Goal: Task Accomplishment & Management: Manage account settings

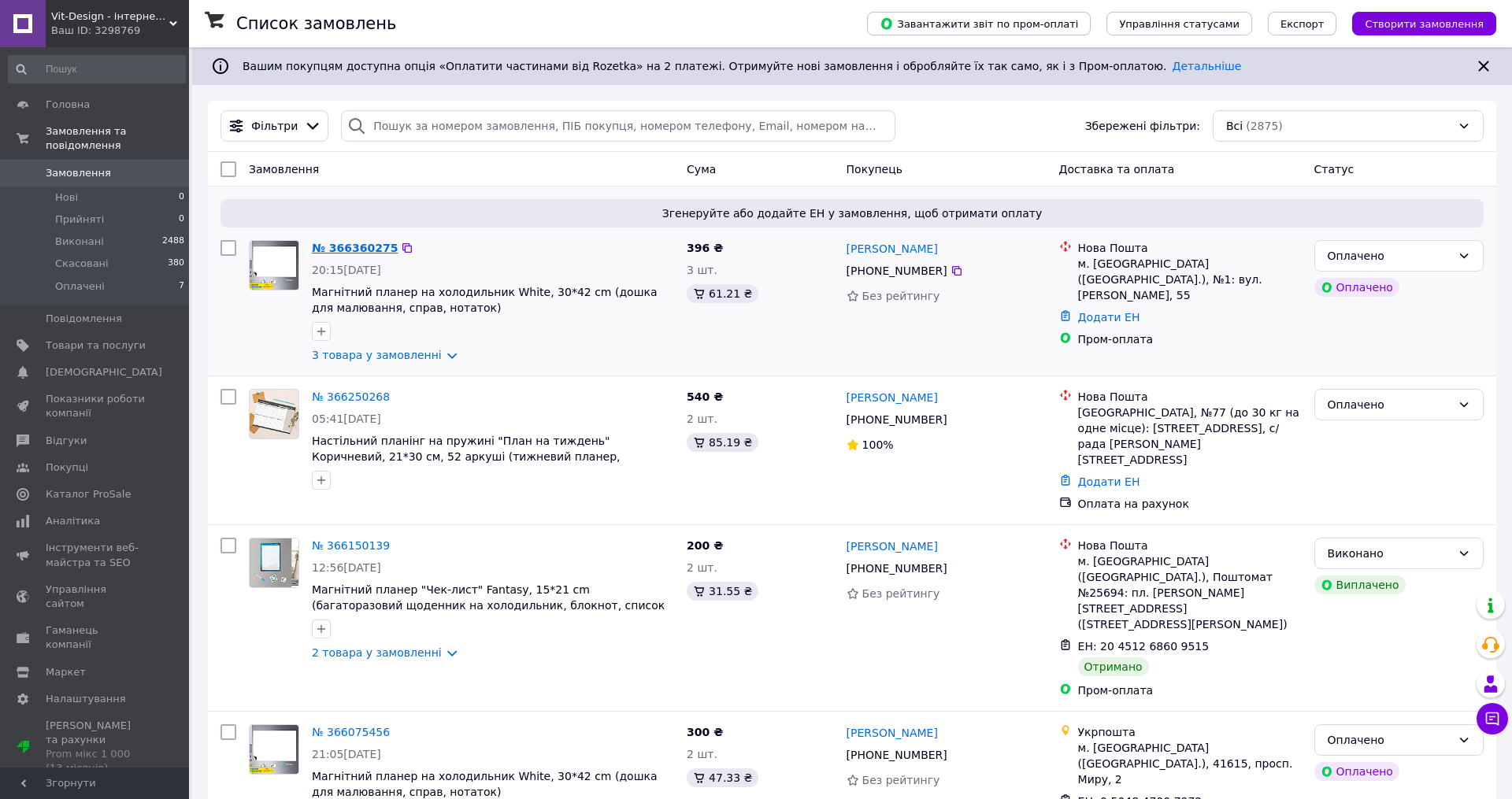
click at [333, 245] on link "№ 366360275" at bounding box center [354, 248] width 85 height 13
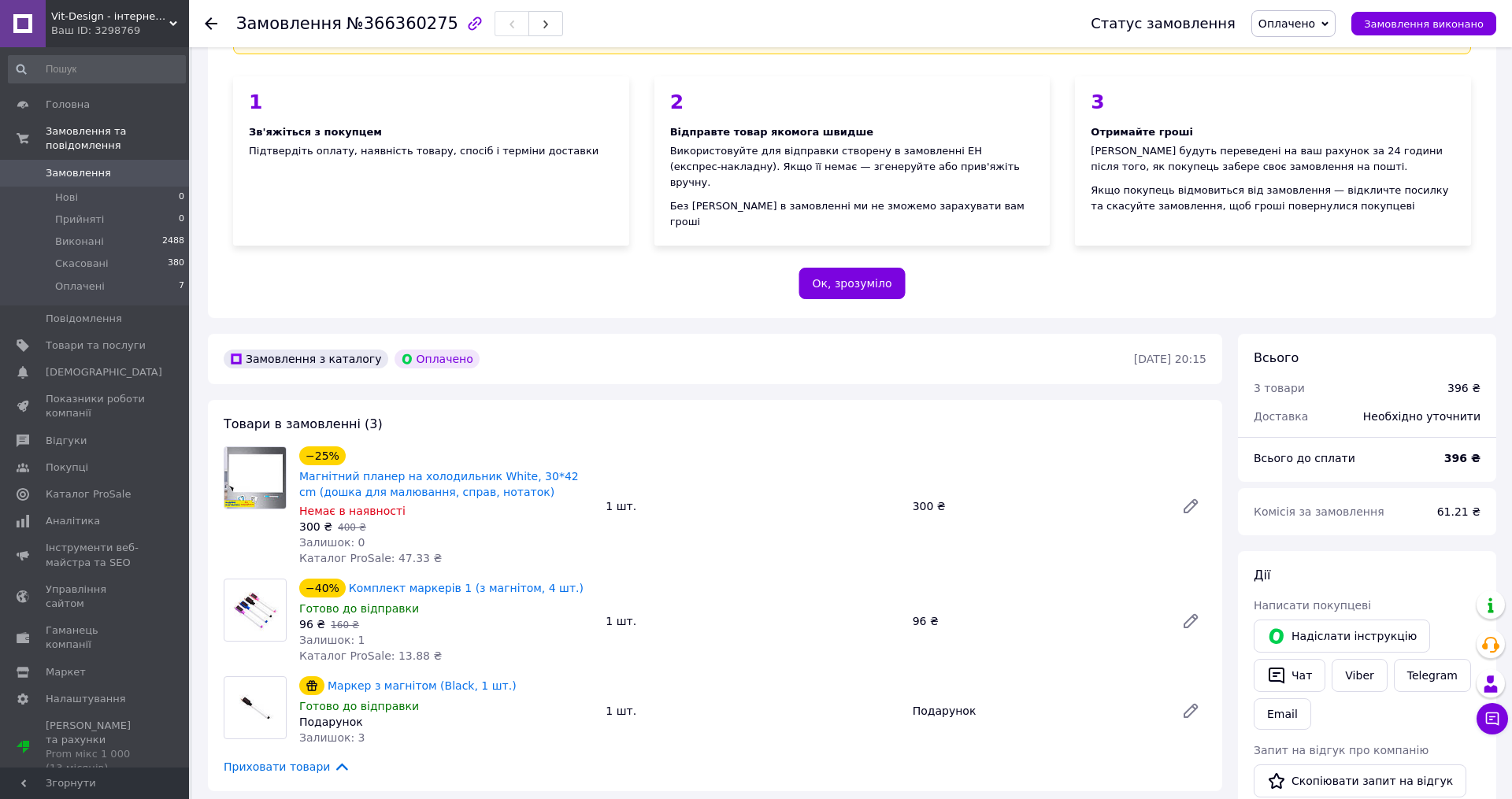
scroll to position [141, 0]
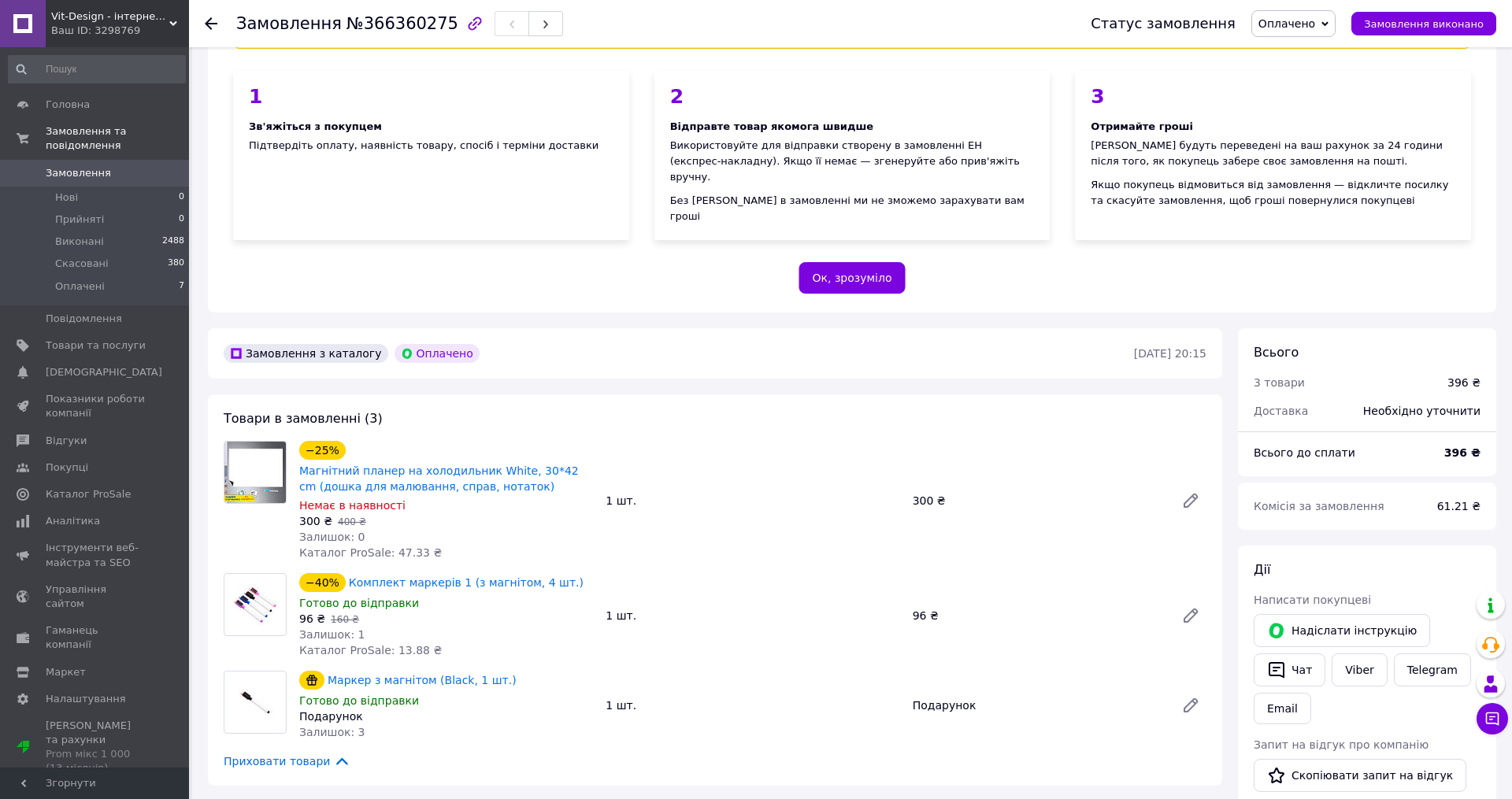
click at [704, 490] on div "1 шт." at bounding box center [751, 501] width 306 height 22
click at [59, 290] on span "Оплачені" at bounding box center [80, 286] width 50 height 14
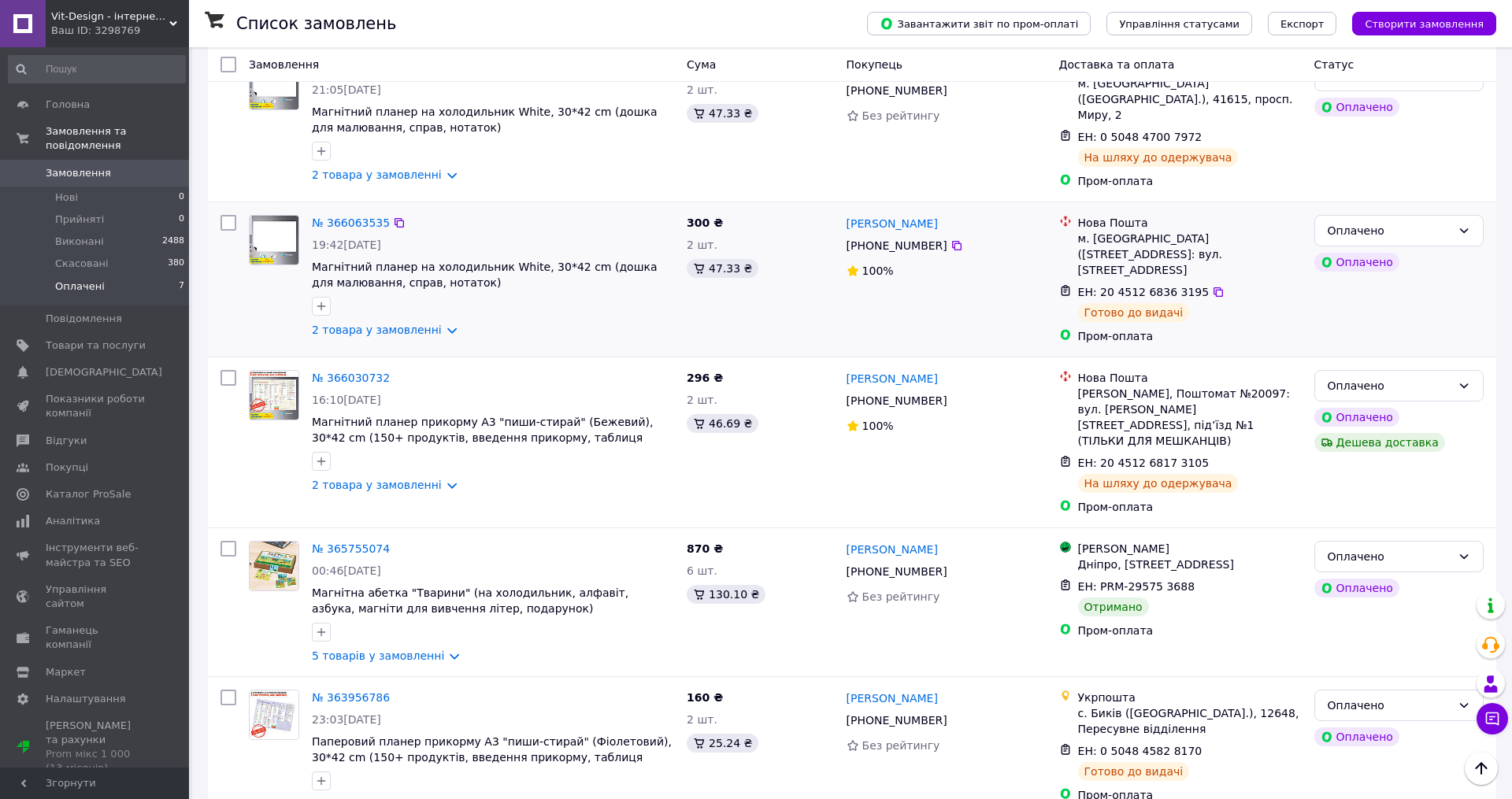
scroll to position [528, 0]
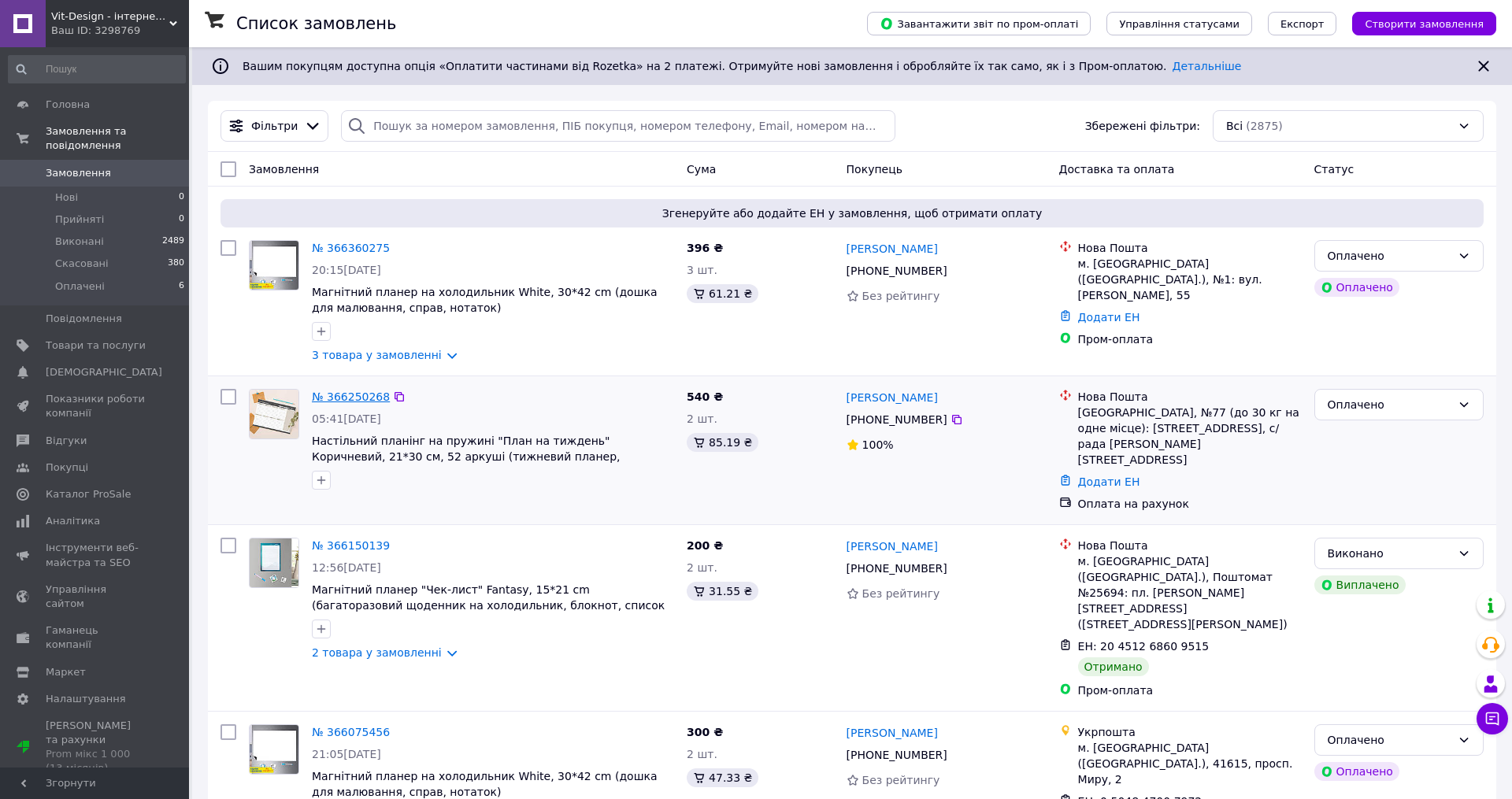
click at [348, 399] on link "№ 366250268" at bounding box center [350, 397] width 78 height 13
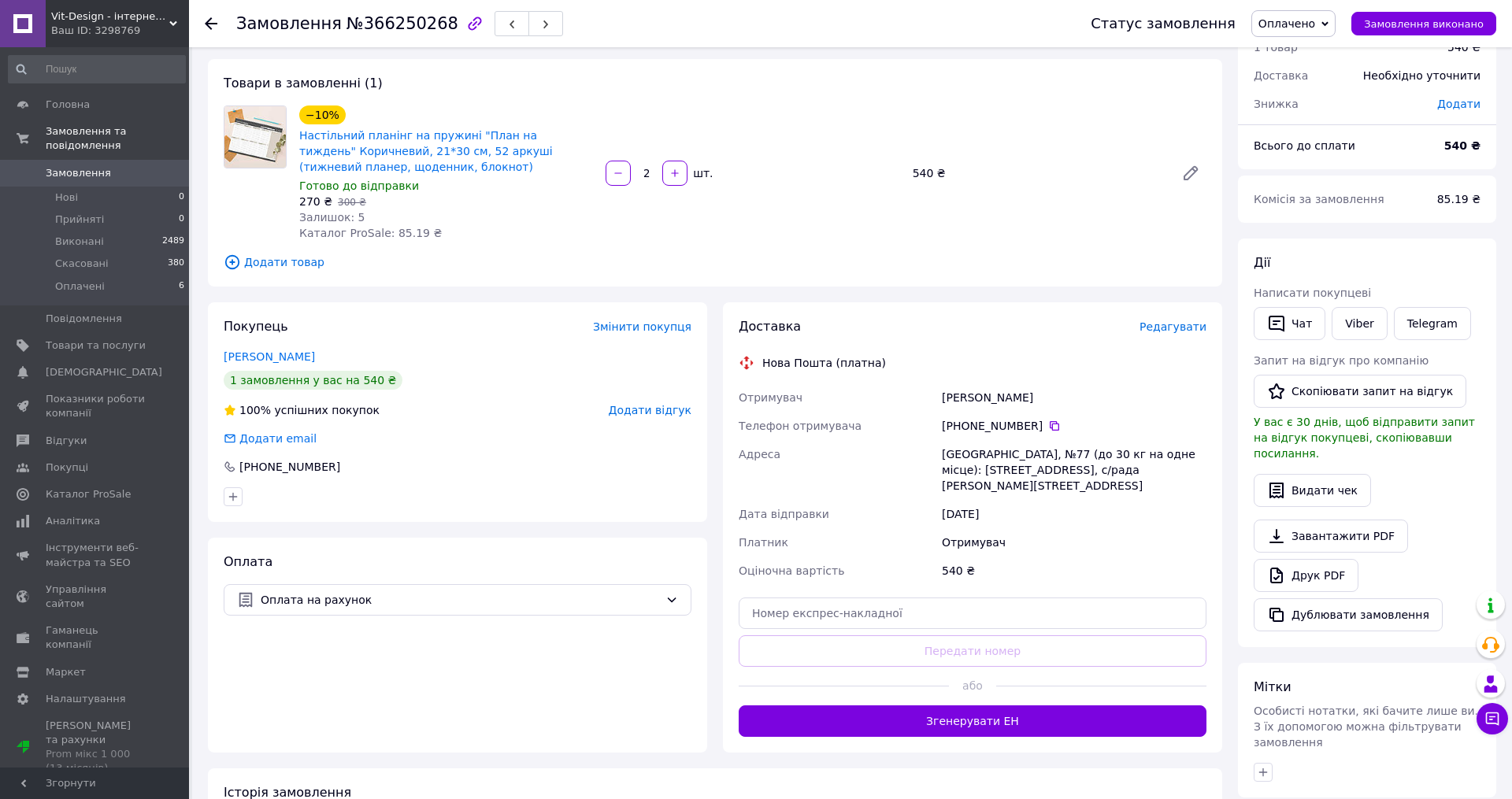
scroll to position [69, 0]
click at [1151, 326] on span "Редагувати" at bounding box center [1172, 328] width 67 height 13
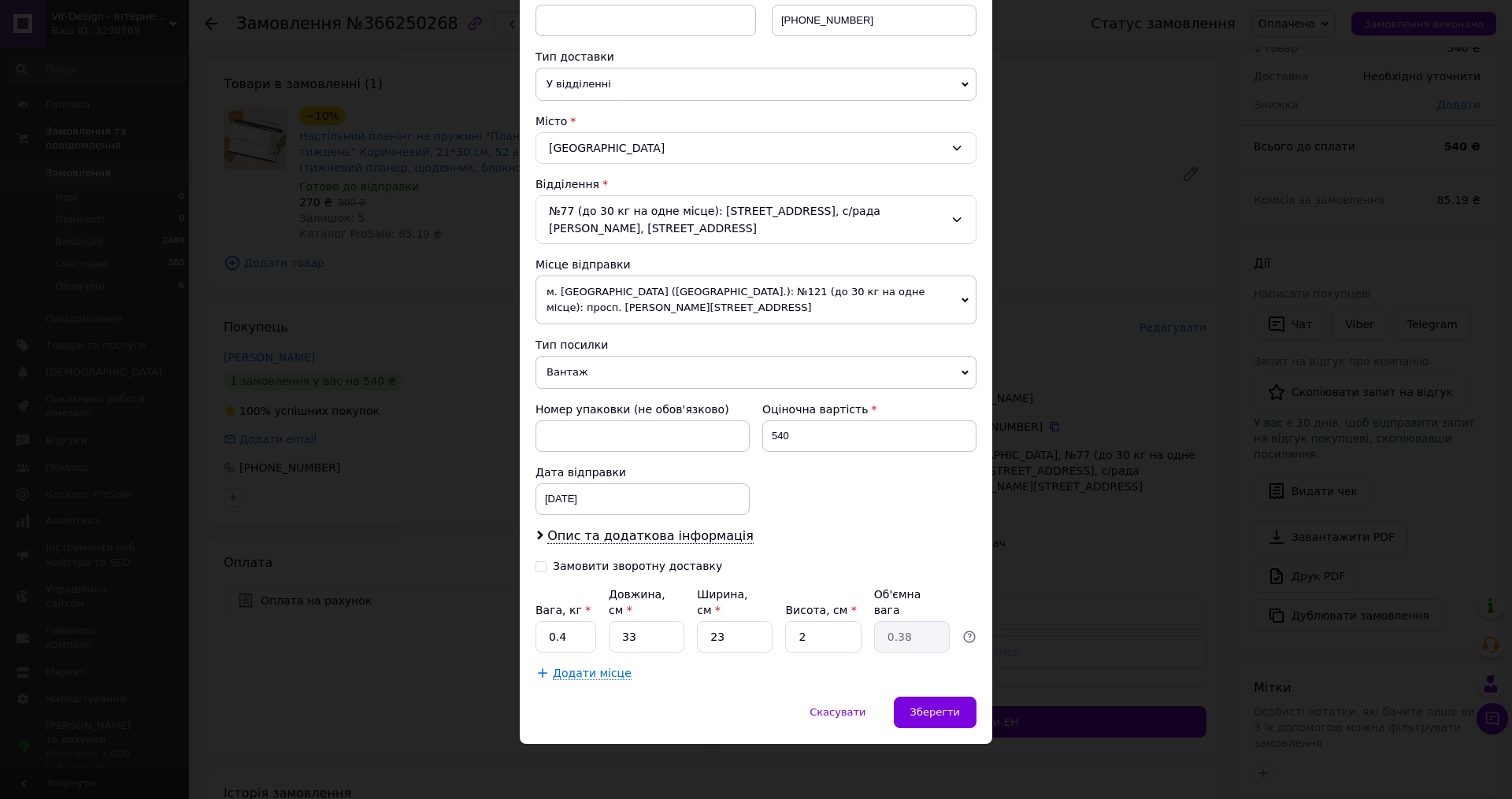
scroll to position [322, 0]
click at [641, 643] on input "33" at bounding box center [646, 637] width 75 height 31
type input "3"
type input "0.1"
type input "34"
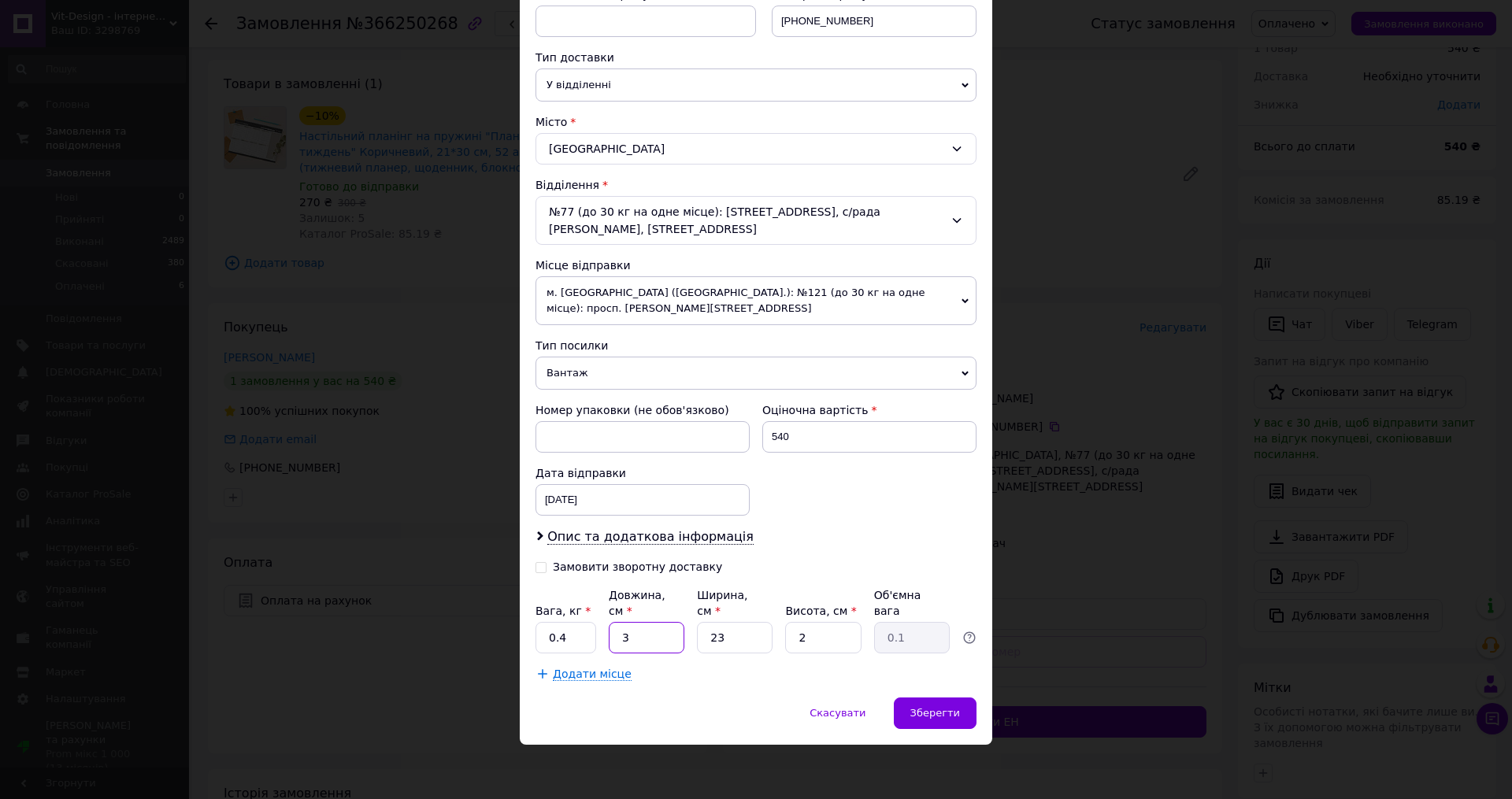
type input "0.39"
type input "34"
click at [754, 641] on input "23" at bounding box center [734, 637] width 75 height 31
type input "2"
type input "0.1"
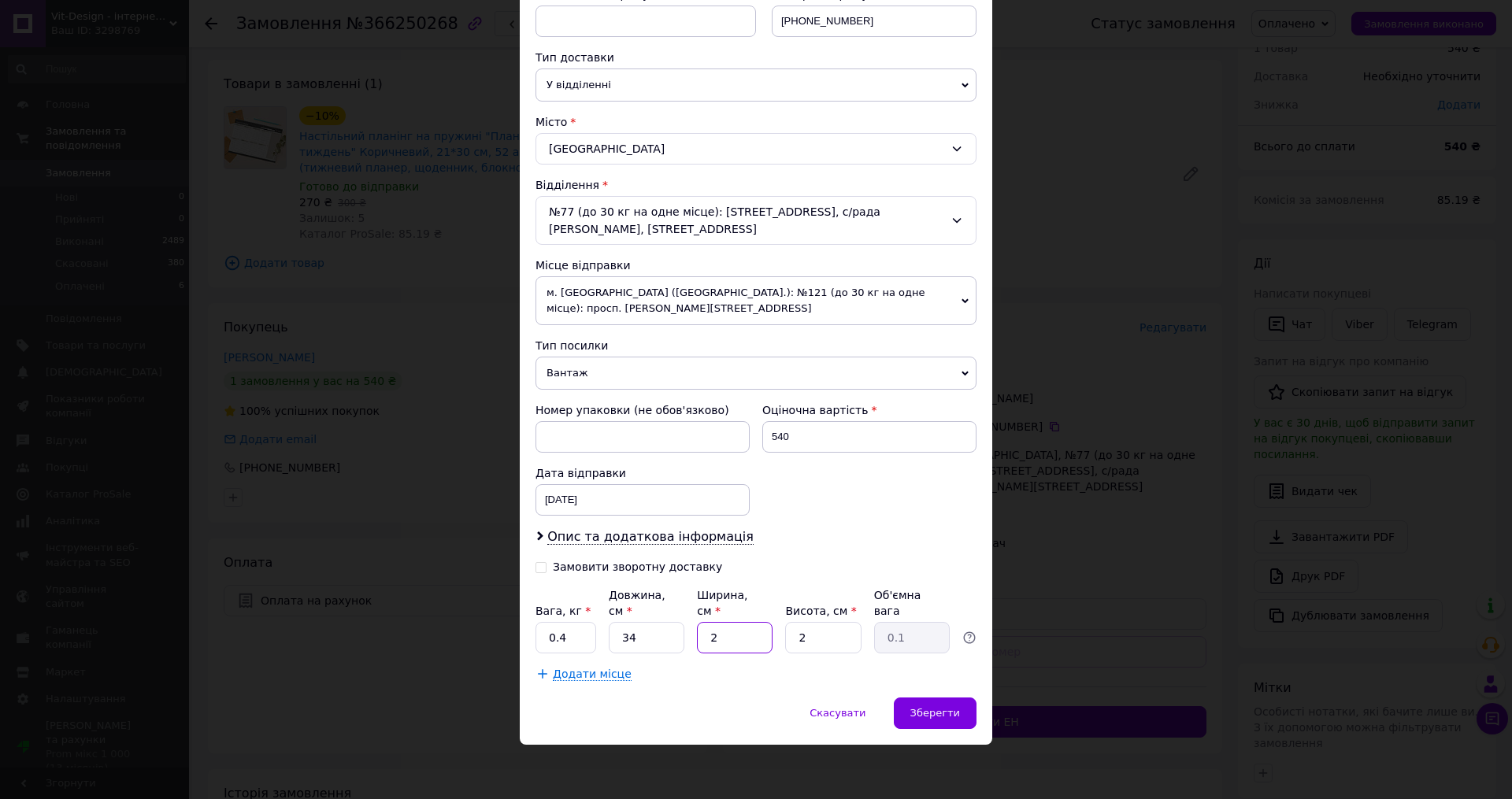
type input "24"
type input "0.41"
type input "24"
click at [823, 636] on input "2" at bounding box center [822, 637] width 75 height 31
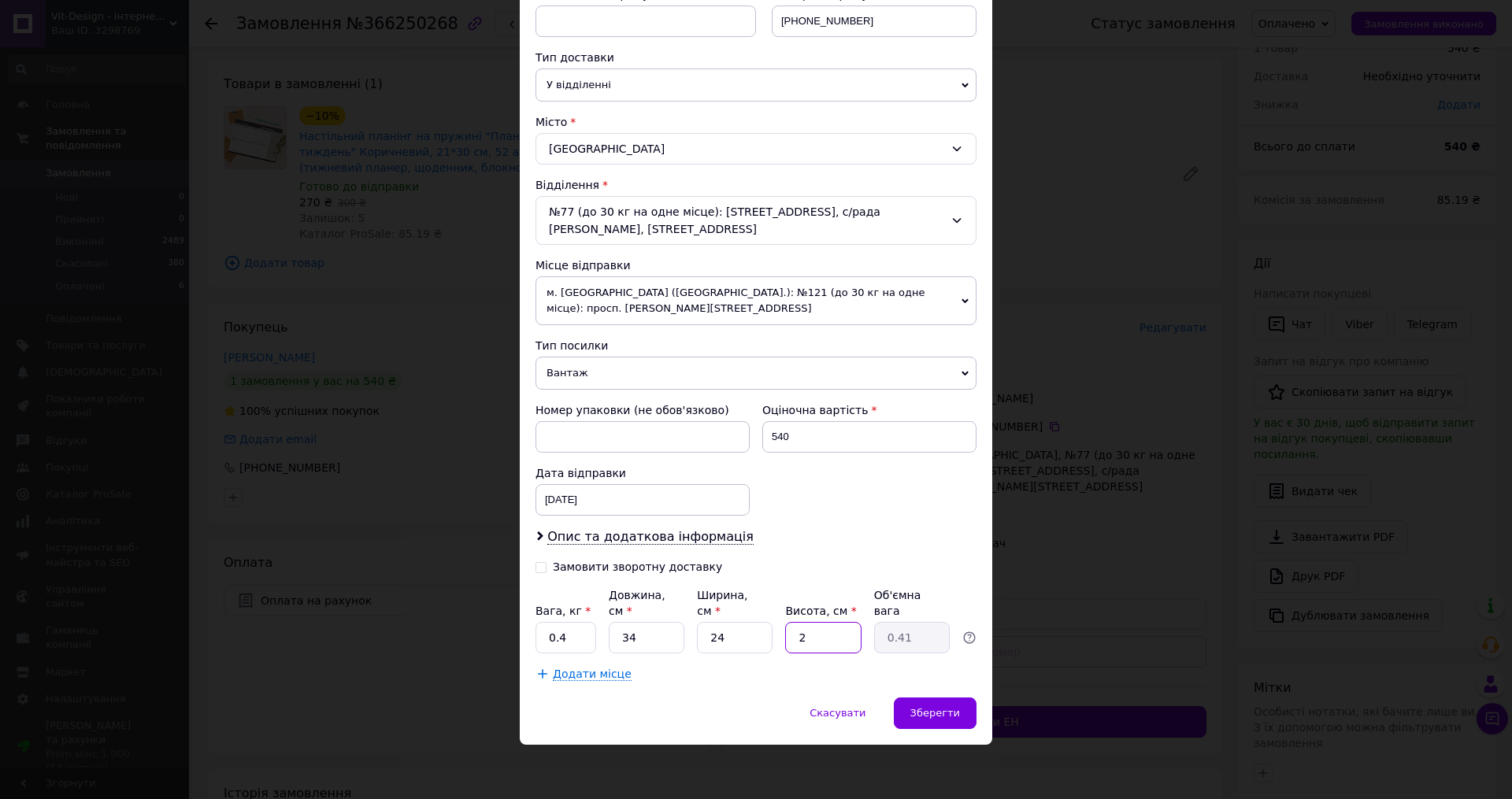
type input "4"
type input "0.82"
type input "4"
click at [601, 500] on div "12.10.2025 < 2025 > < Октябрь > Пн Вт Ср Чт Пт Сб Вс 29 30 1 2 3 4 5 6 7 8 9 10…" at bounding box center [642, 500] width 214 height 31
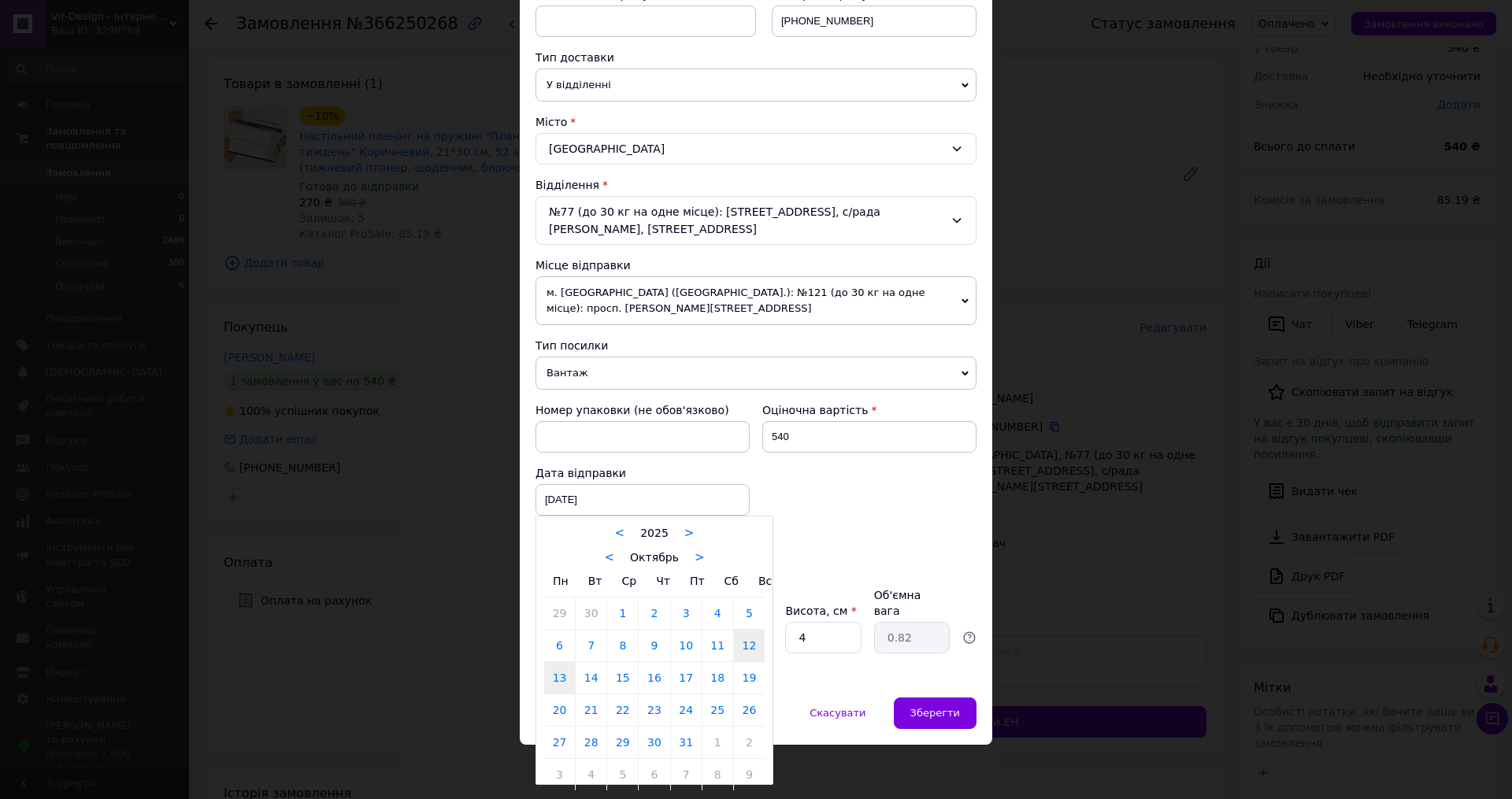
click at [554, 680] on link "13" at bounding box center [559, 678] width 30 height 31
type input "13.10.2025"
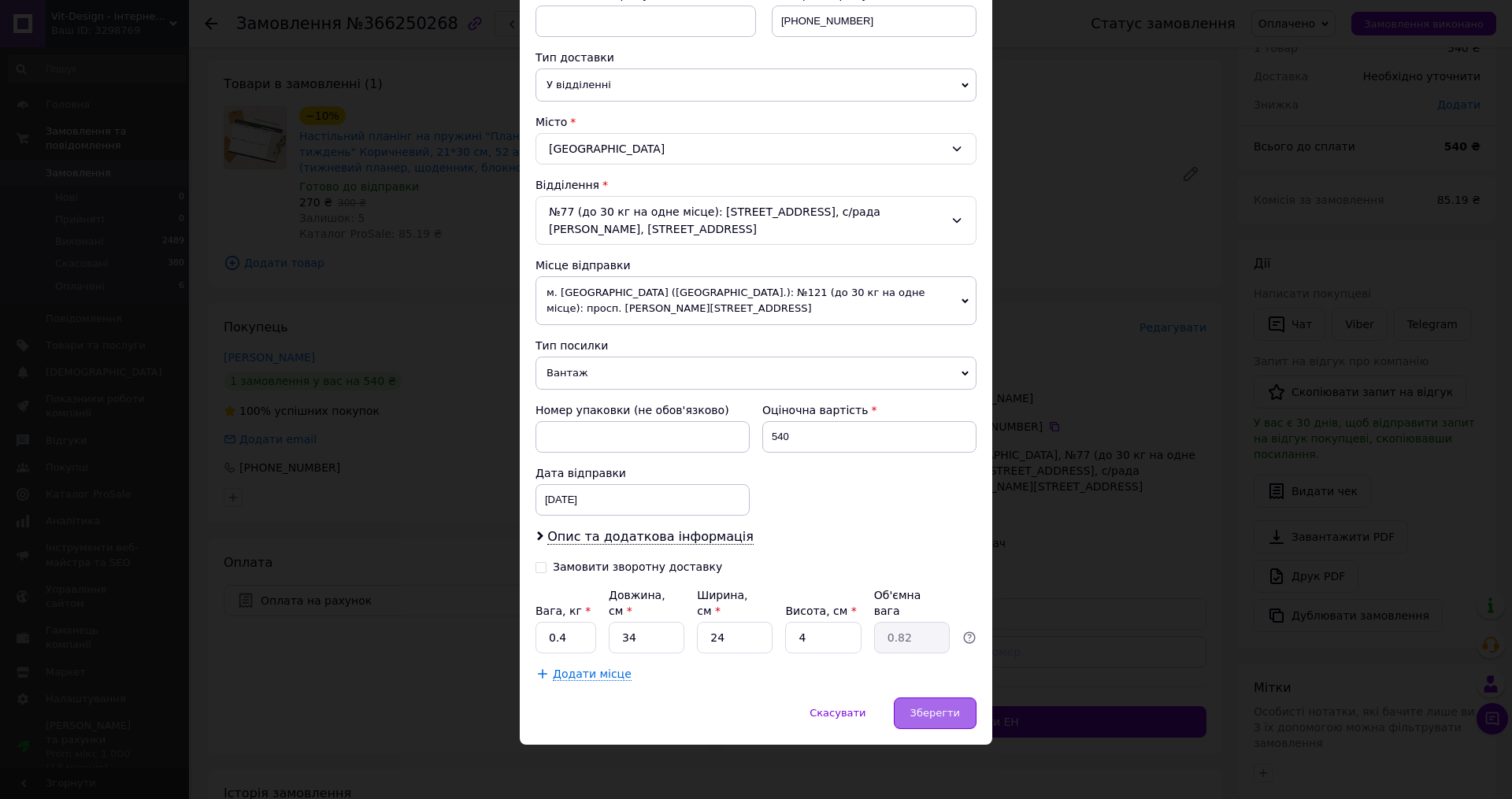
click at [945, 712] on span "Зберегти" at bounding box center [935, 713] width 50 height 12
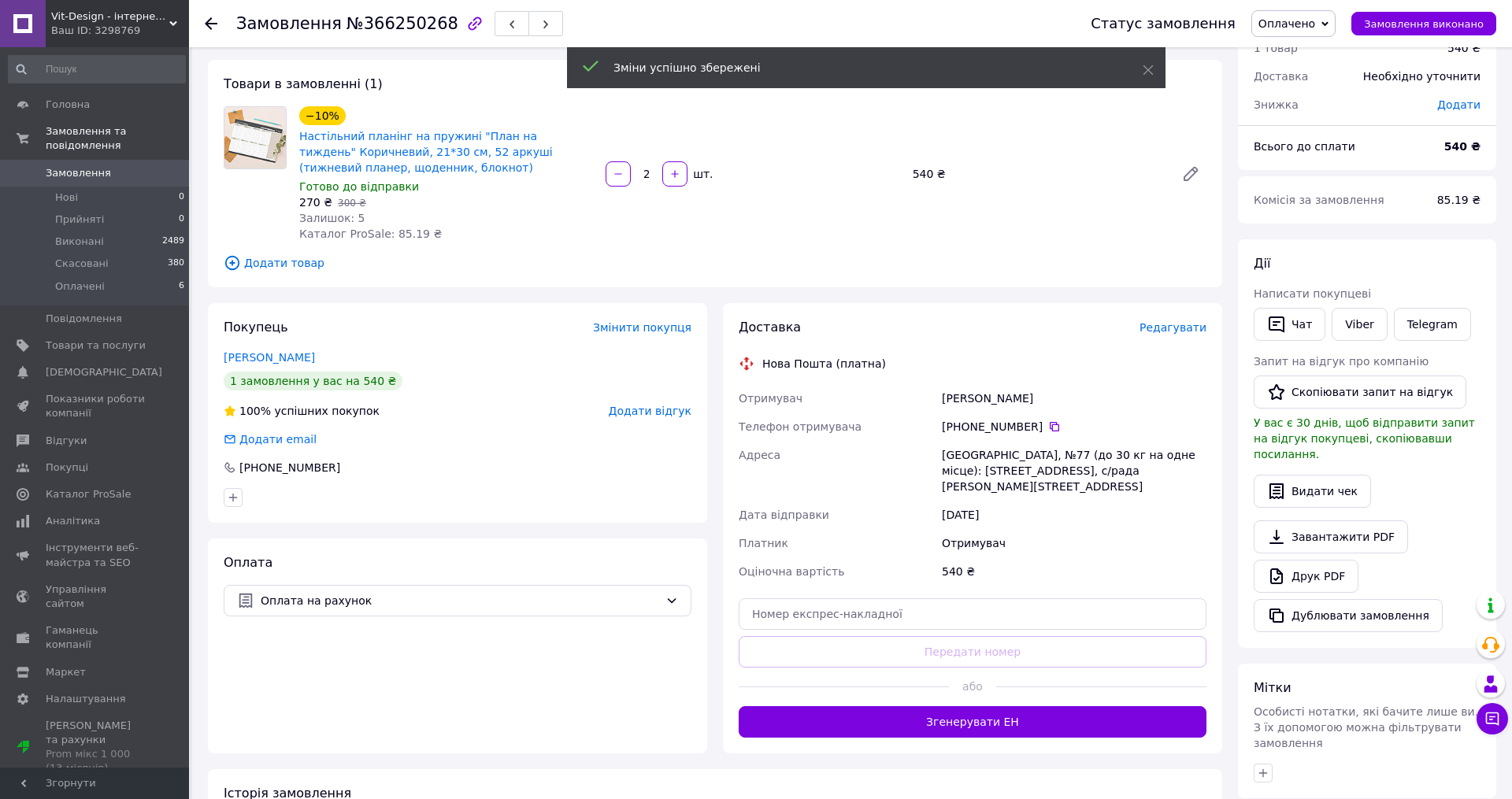
click at [965, 706] on button "Згенерувати ЕН" at bounding box center [972, 722] width 468 height 31
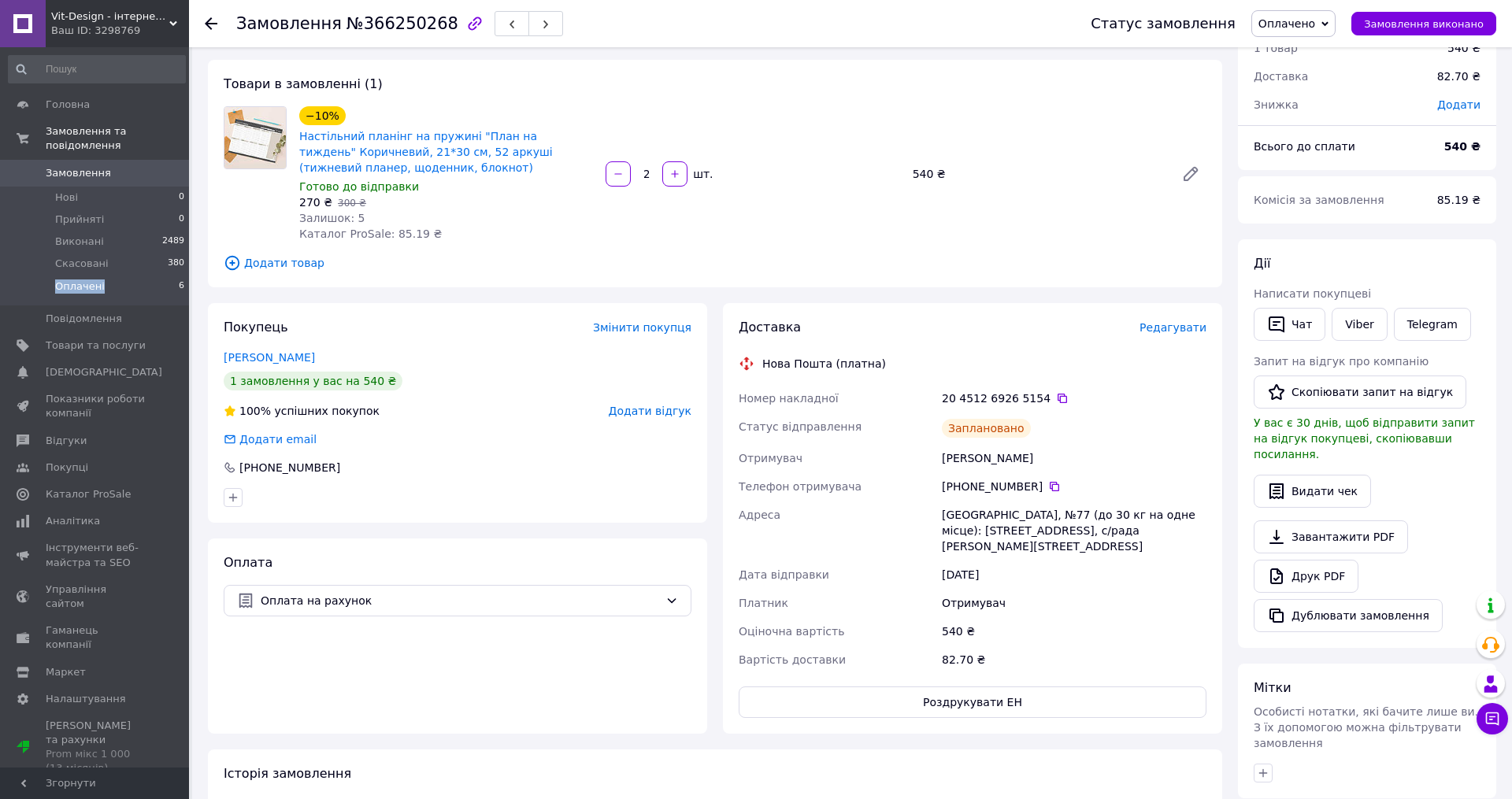
click at [65, 284] on span "Оплачені" at bounding box center [80, 286] width 50 height 14
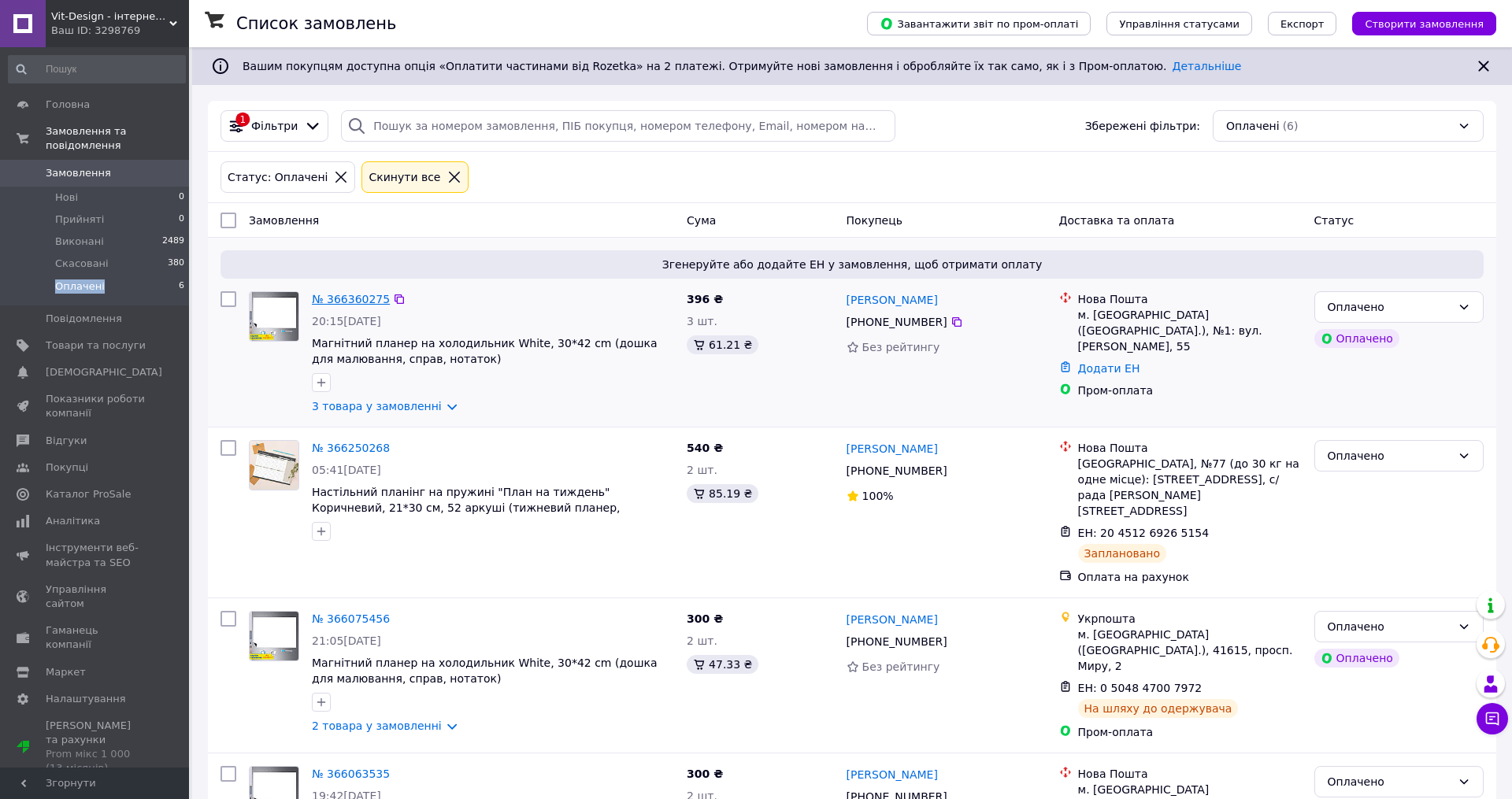
click at [363, 301] on link "№ 366360275" at bounding box center [350, 299] width 78 height 13
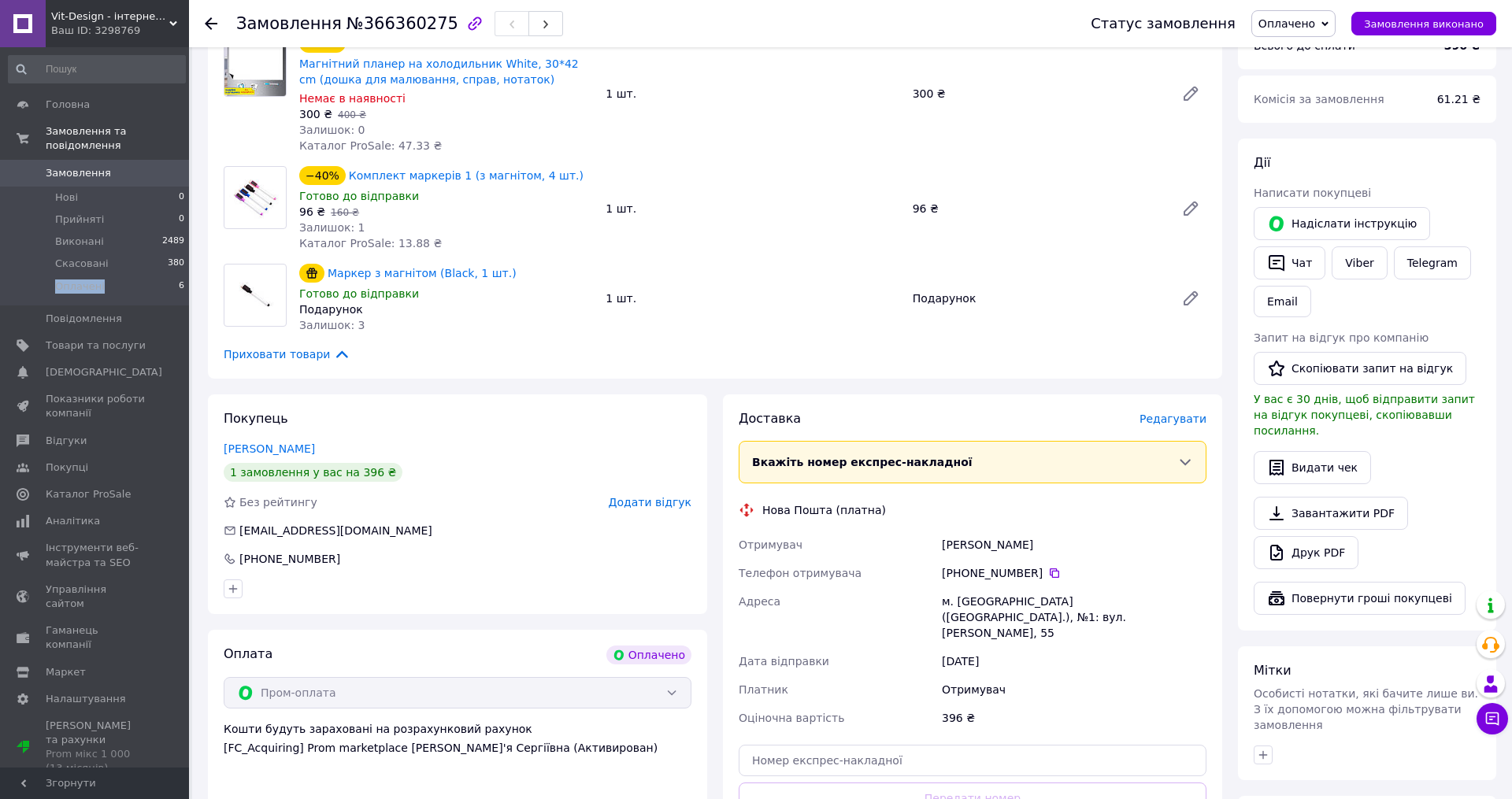
scroll to position [552, 0]
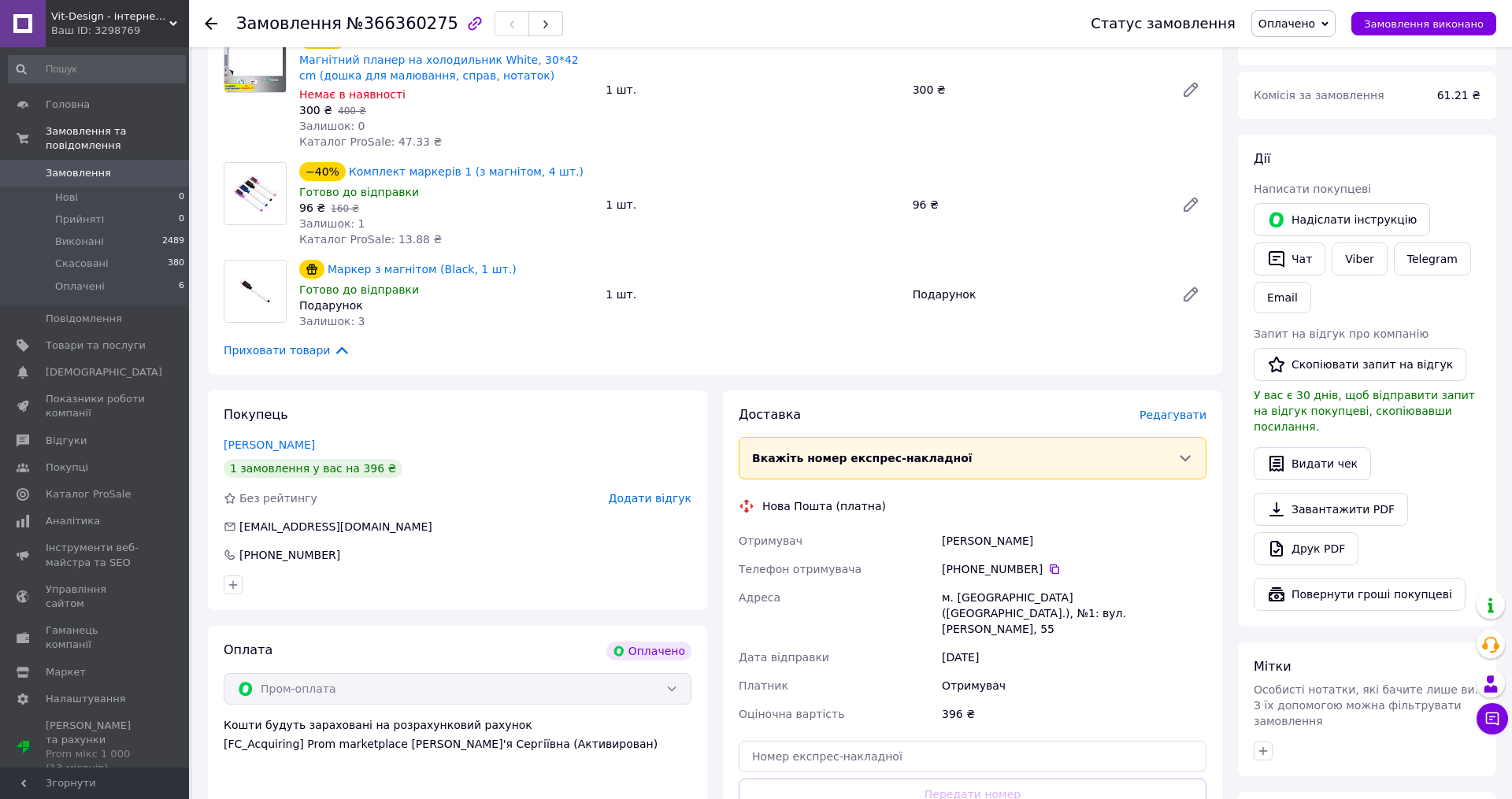
click at [1179, 408] on div "Доставка Редагувати Вкажіть номер експрес-накладної Обов'язково введіть номер е…" at bounding box center [972, 643] width 468 height 474
click at [1179, 407] on div "Редагувати" at bounding box center [1172, 414] width 67 height 16
click at [1180, 409] on span "Редагувати" at bounding box center [1172, 415] width 67 height 13
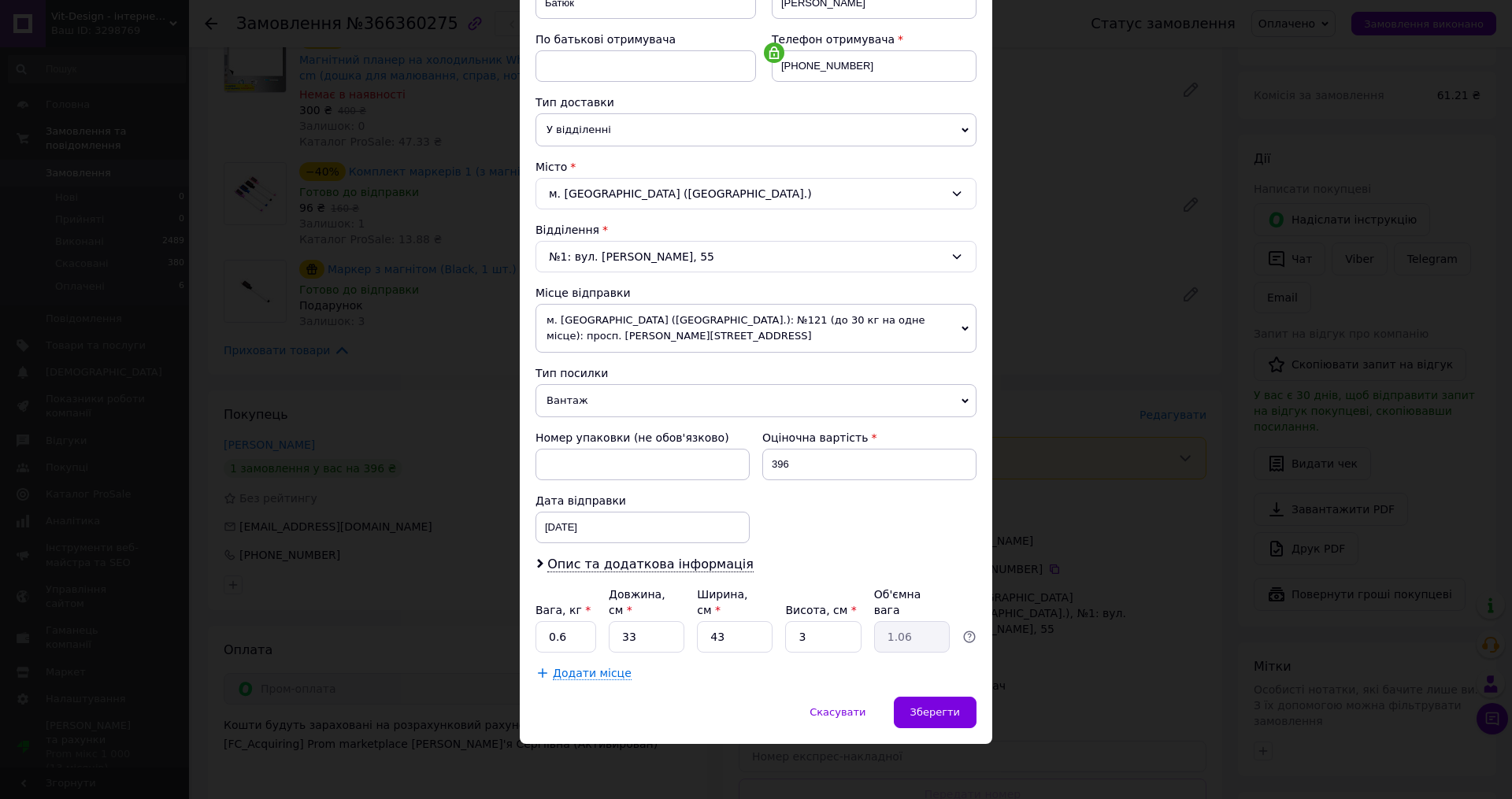
scroll to position [277, 0]
click at [641, 636] on input "33" at bounding box center [646, 637] width 75 height 31
type input "4"
type input "0.13"
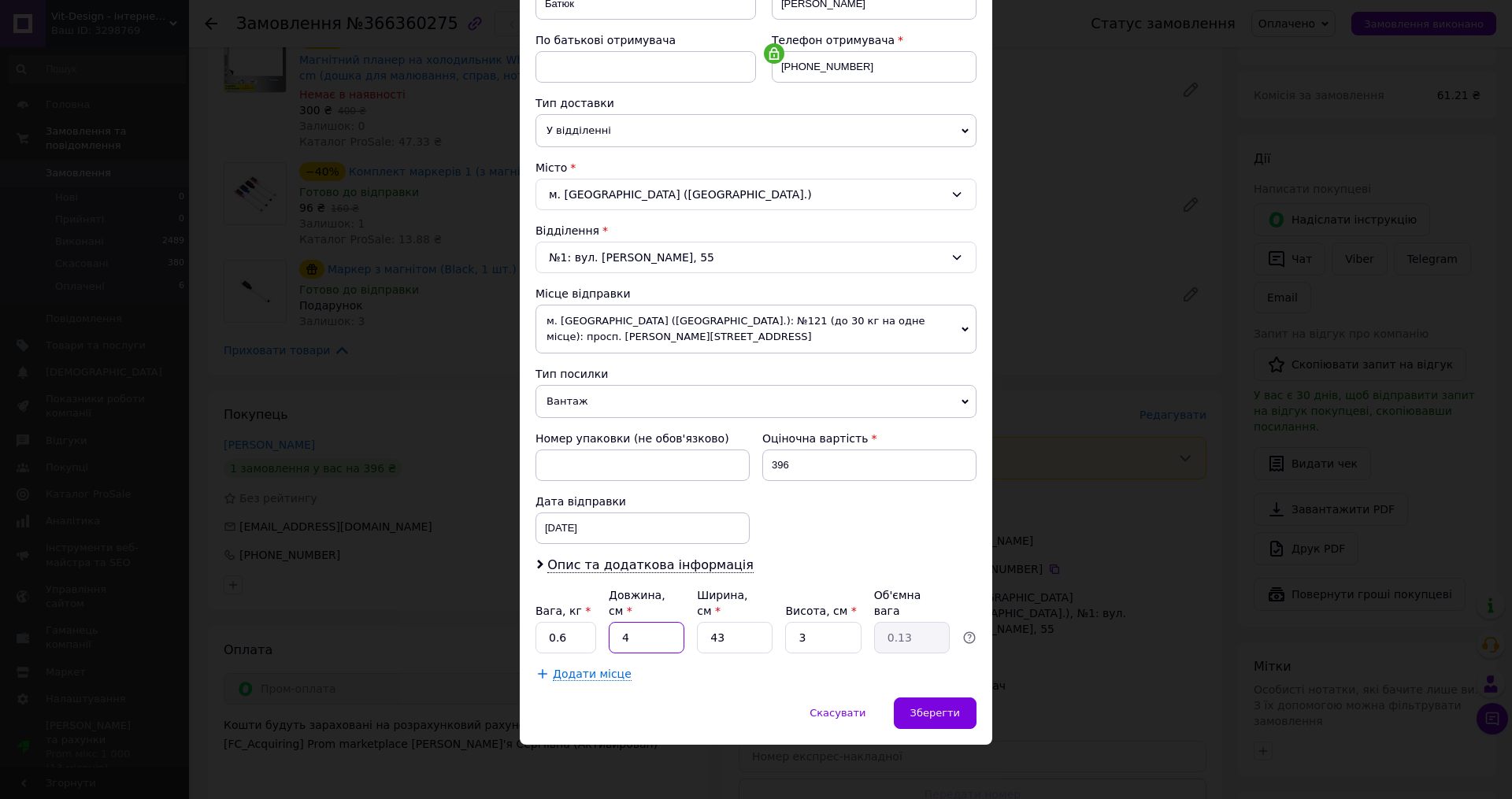
type input "47"
type input "1.52"
type input "47"
click at [750, 638] on input "43" at bounding box center [734, 637] width 75 height 31
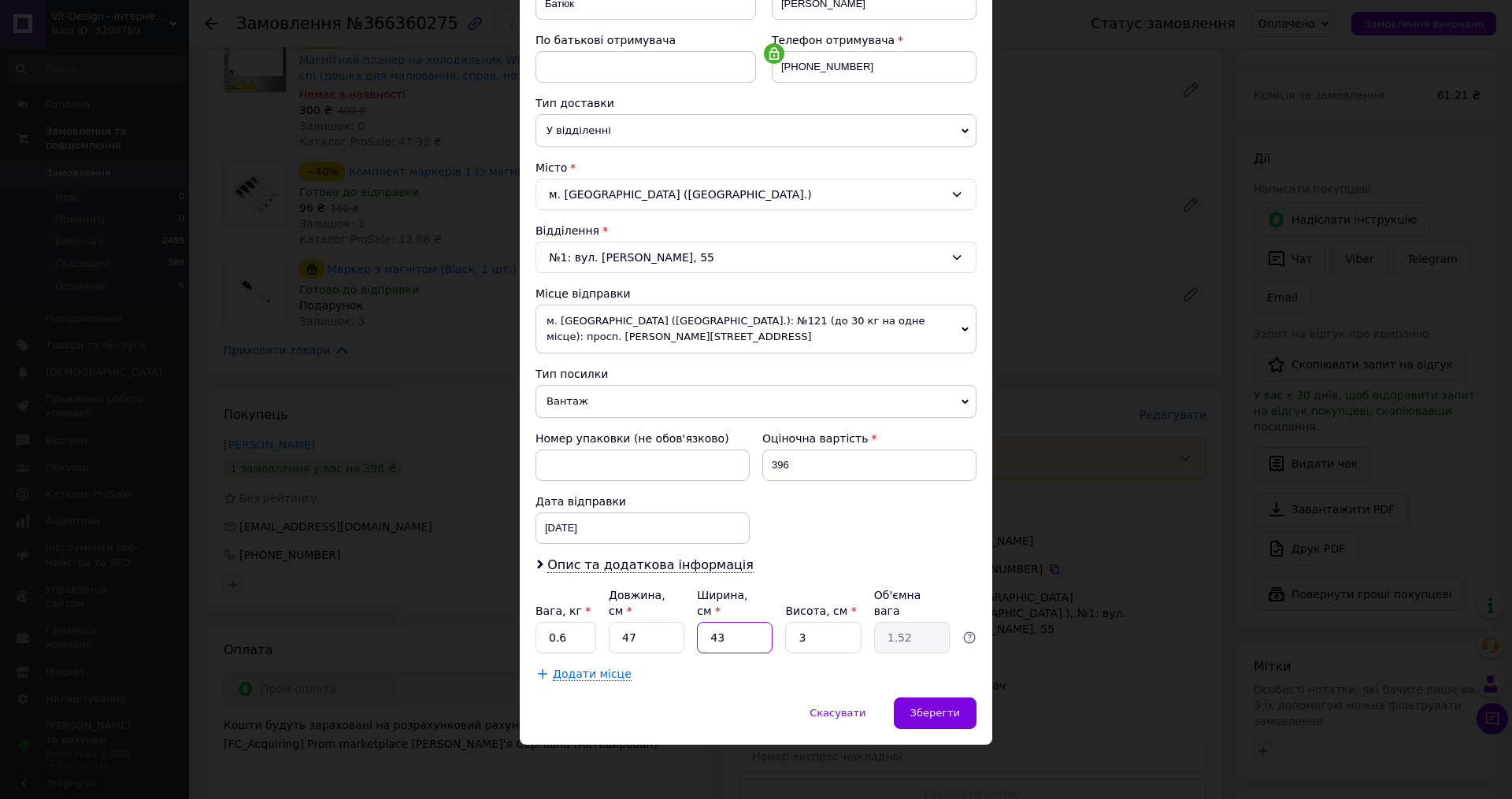
type input "3"
type input "0.11"
type input "36"
type input "1.27"
type input "36"
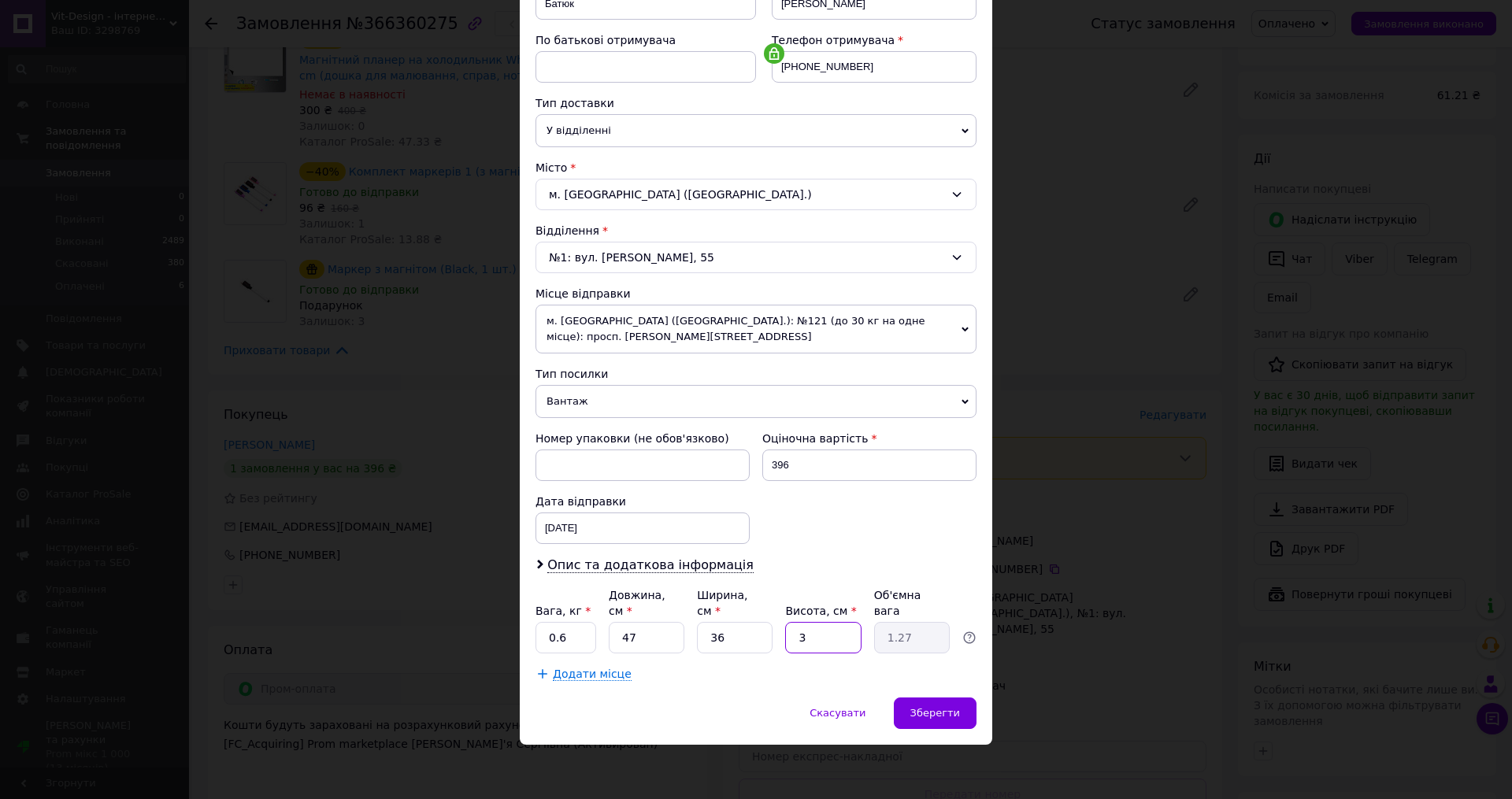
click at [845, 636] on input "3" at bounding box center [822, 637] width 75 height 31
type input "4"
type input "1.69"
type input "4"
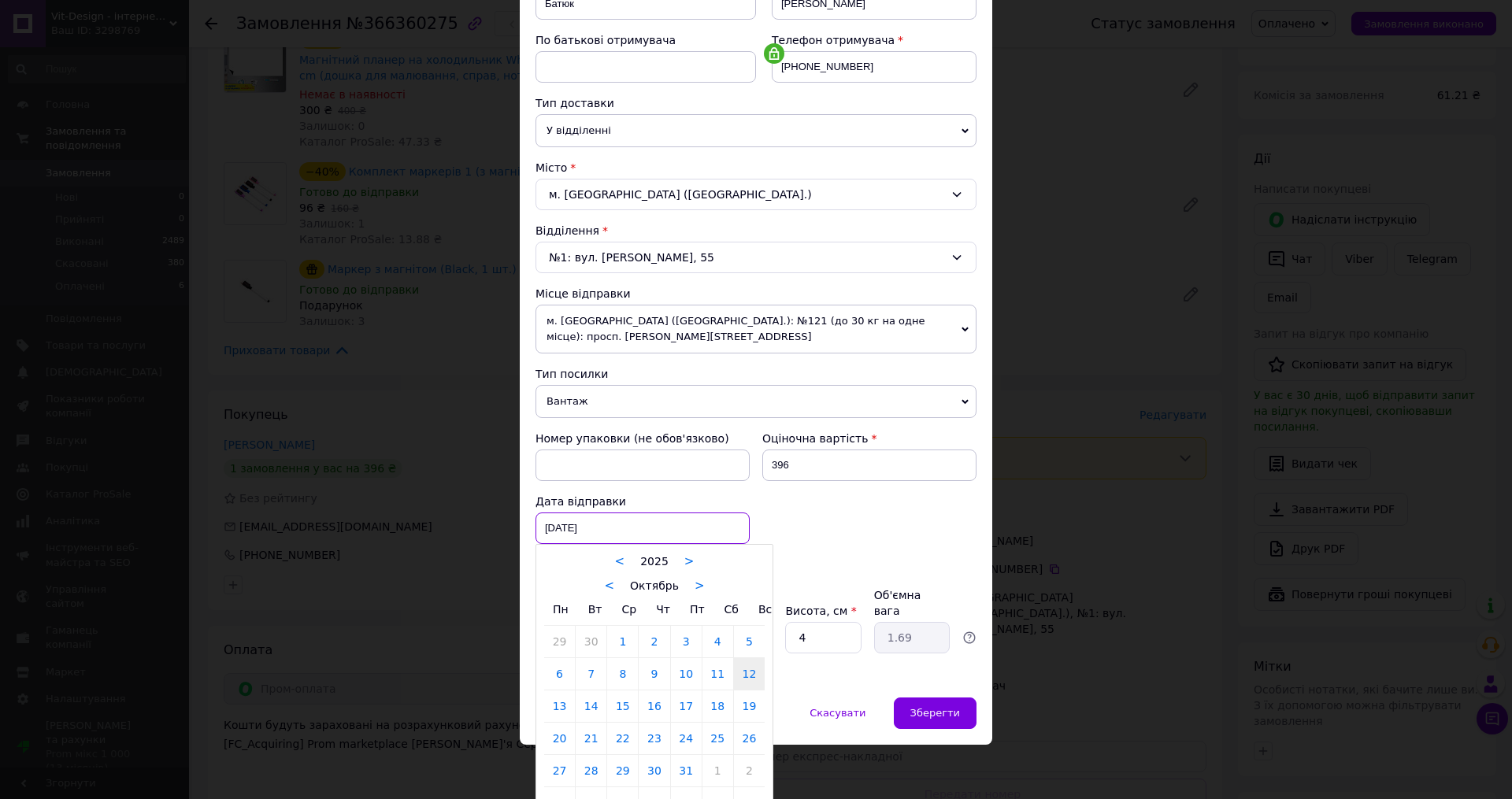
click at [706, 522] on div "12.10.2025 < 2025 > < Октябрь > Пн Вт Ср Чт Пт Сб Вс 29 30 1 2 3 4 5 6 7 8 9 10…" at bounding box center [642, 528] width 214 height 31
click at [557, 703] on link "13" at bounding box center [559, 706] width 30 height 31
type input "13.10.2025"
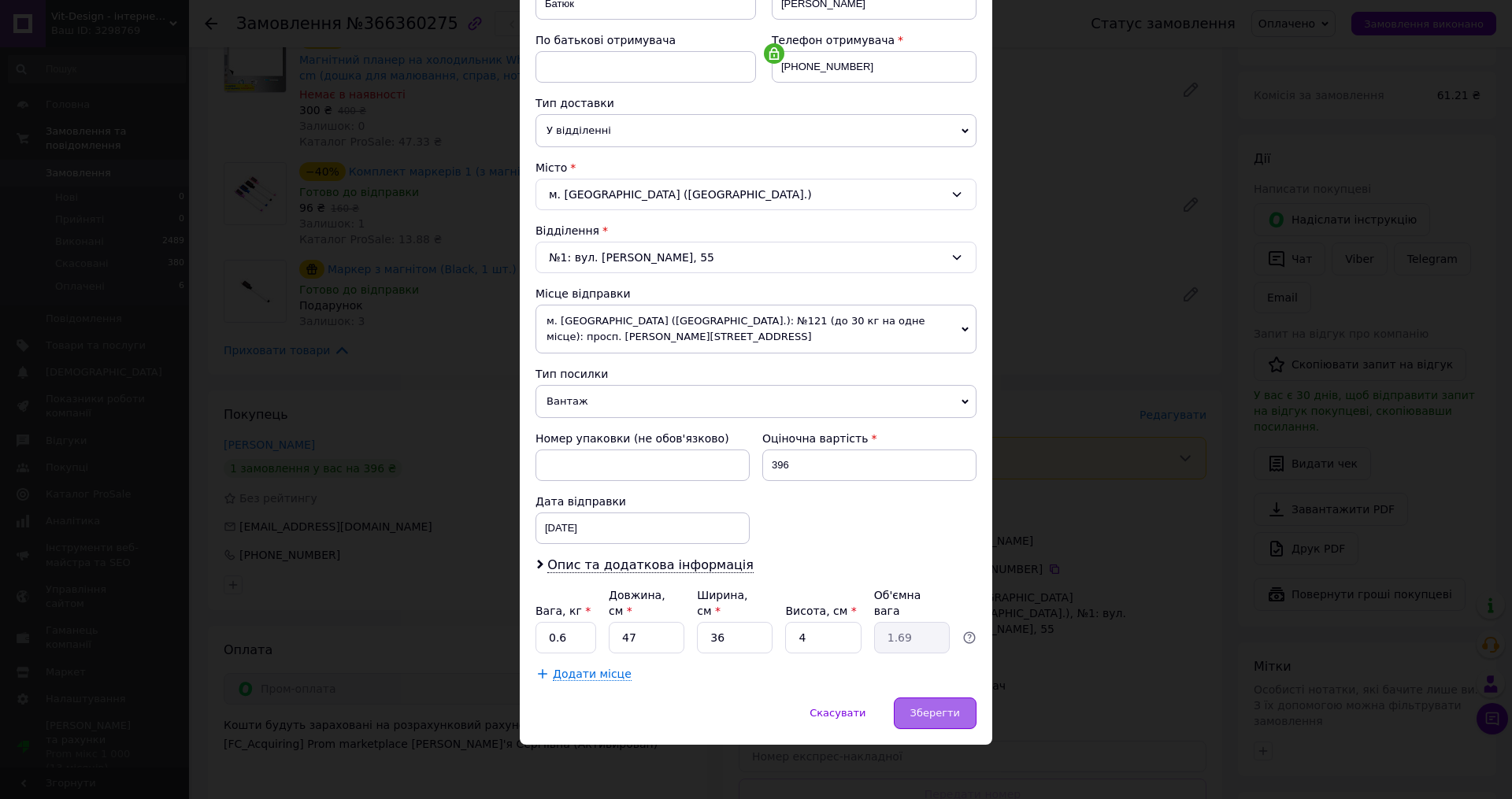
click at [938, 716] on span "Зберегти" at bounding box center [935, 713] width 50 height 12
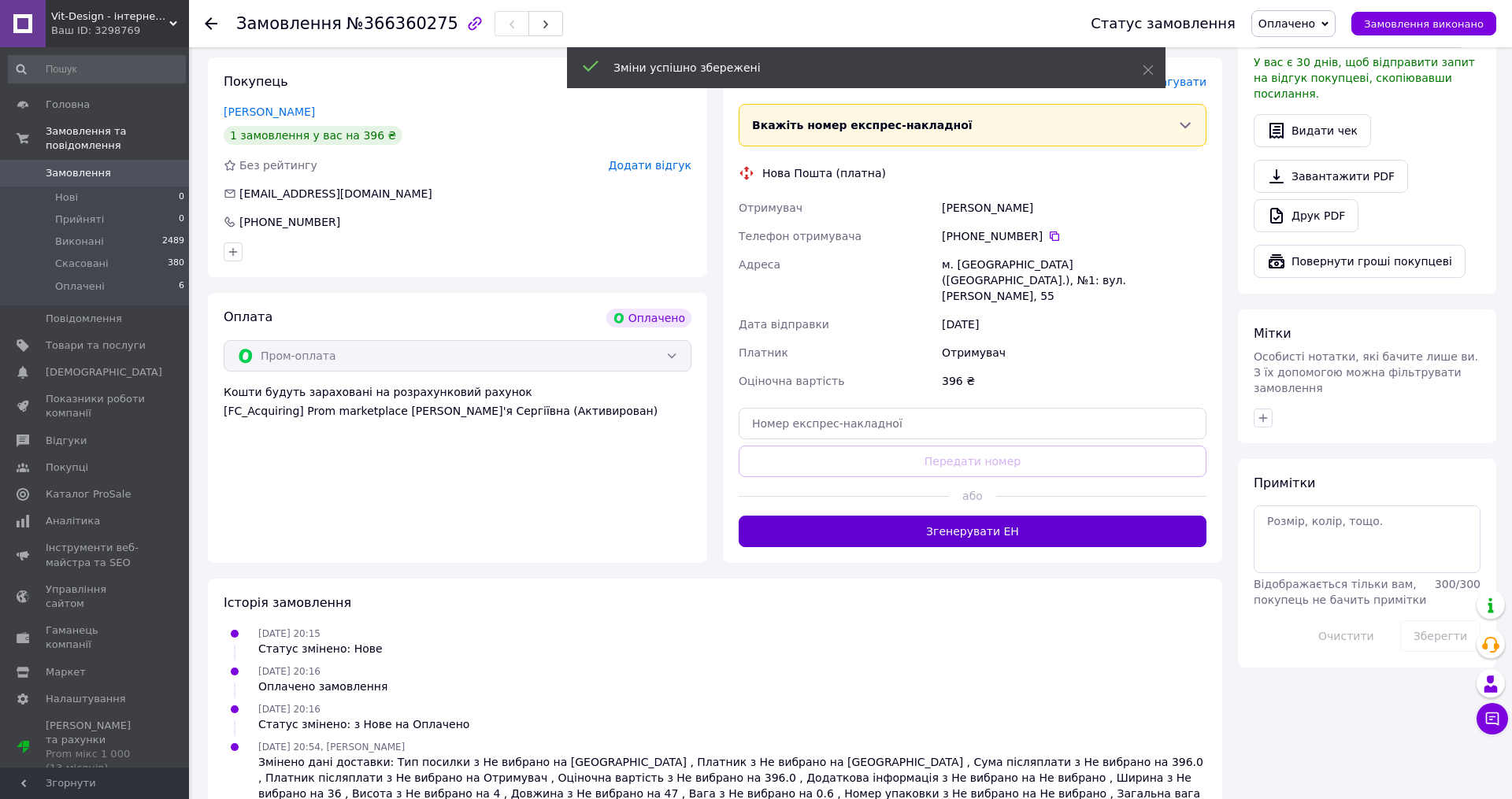
scroll to position [883, 0]
click at [1033, 516] on button "Згенерувати ЕН" at bounding box center [972, 532] width 468 height 31
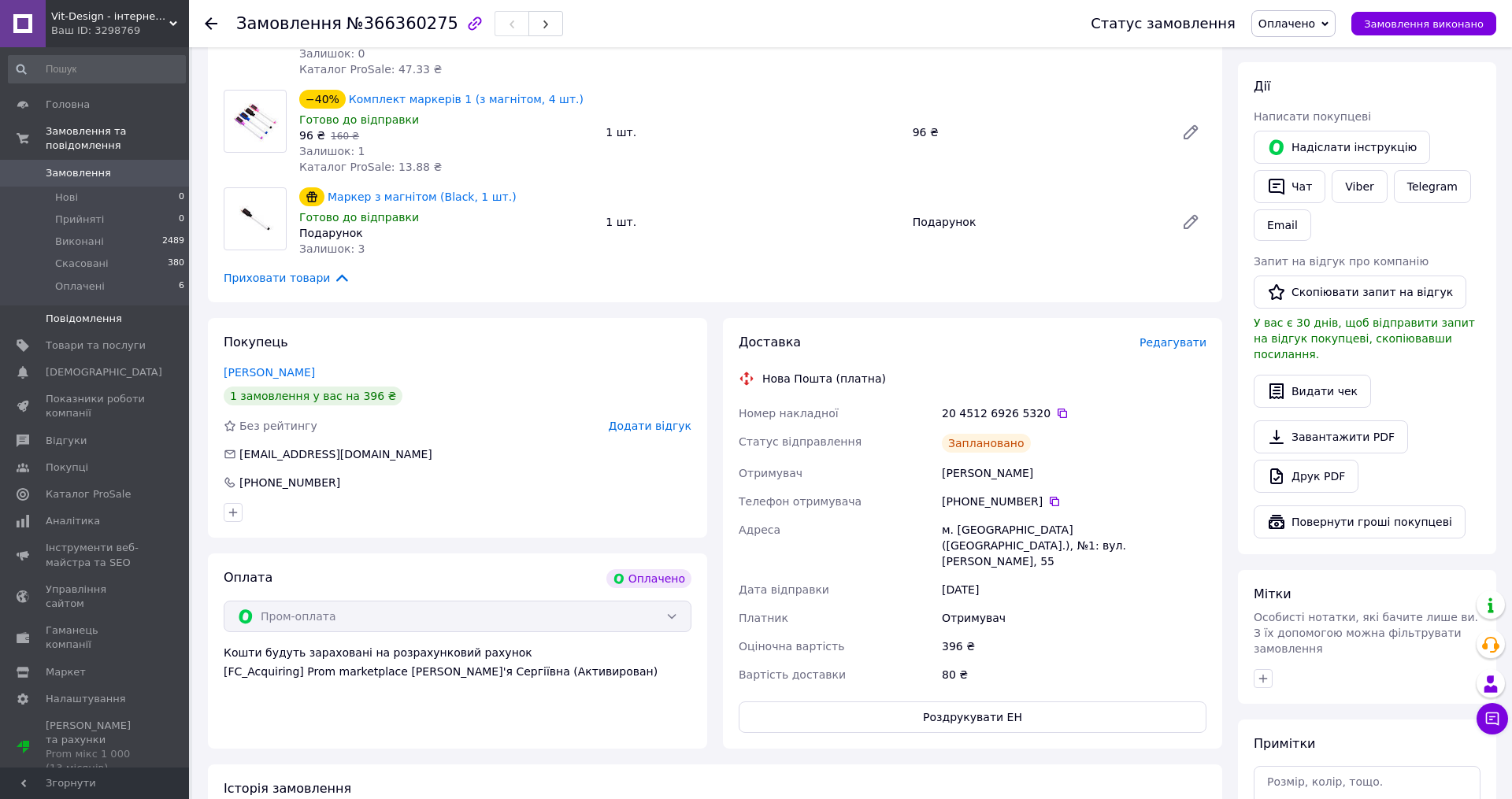
scroll to position [149, 0]
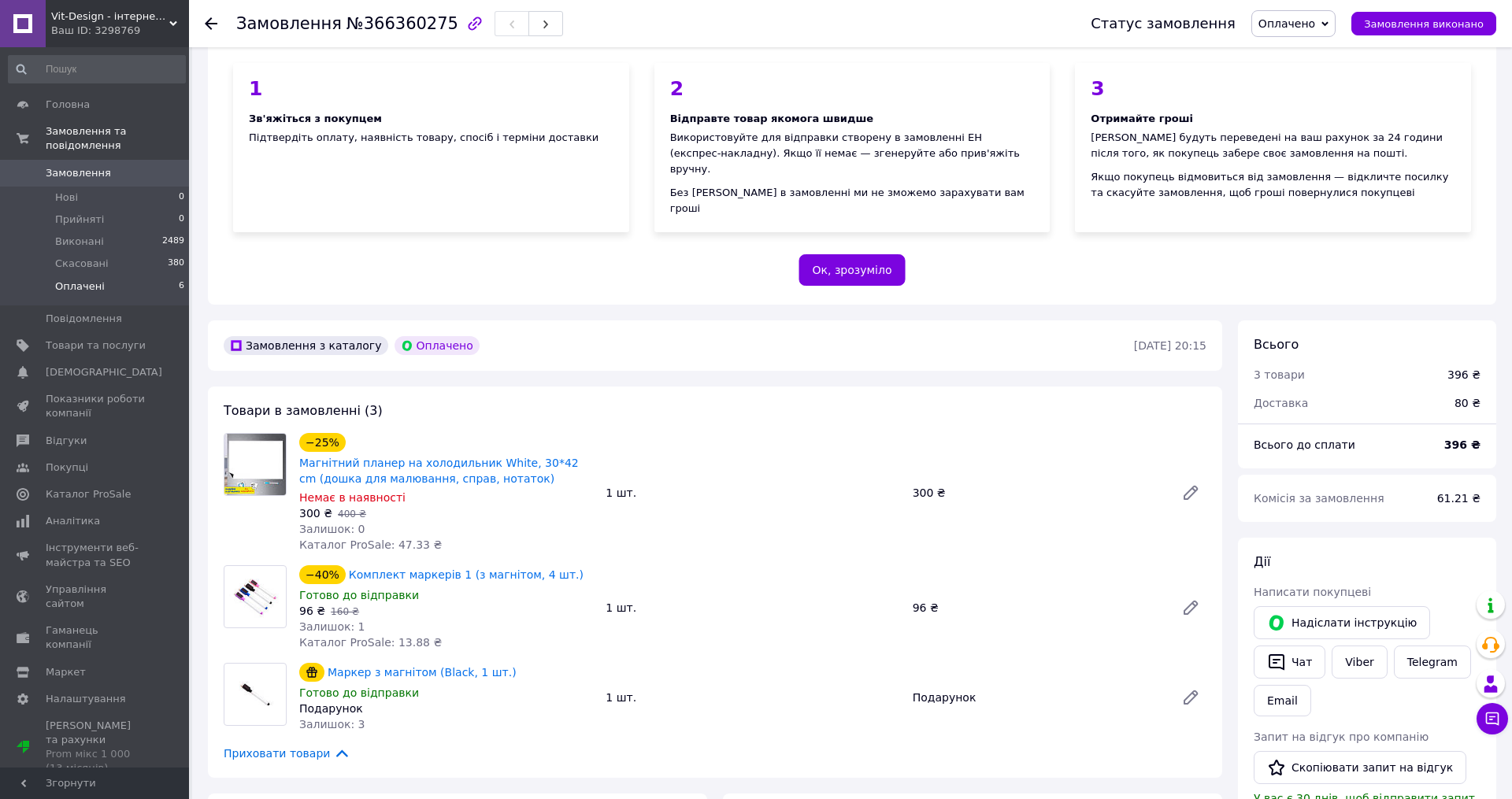
click at [59, 290] on span "Оплачені" at bounding box center [80, 286] width 50 height 14
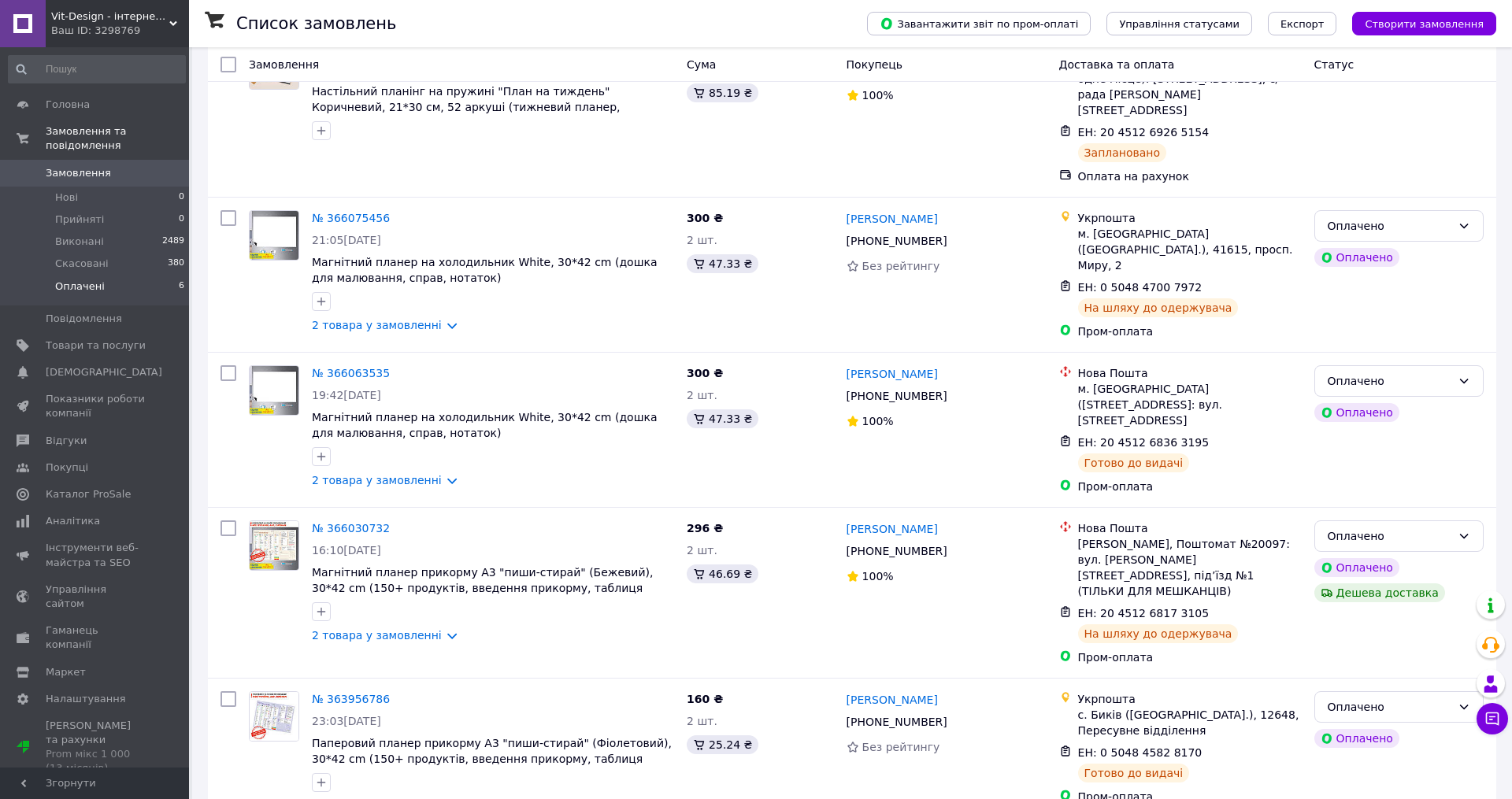
scroll to position [401, 0]
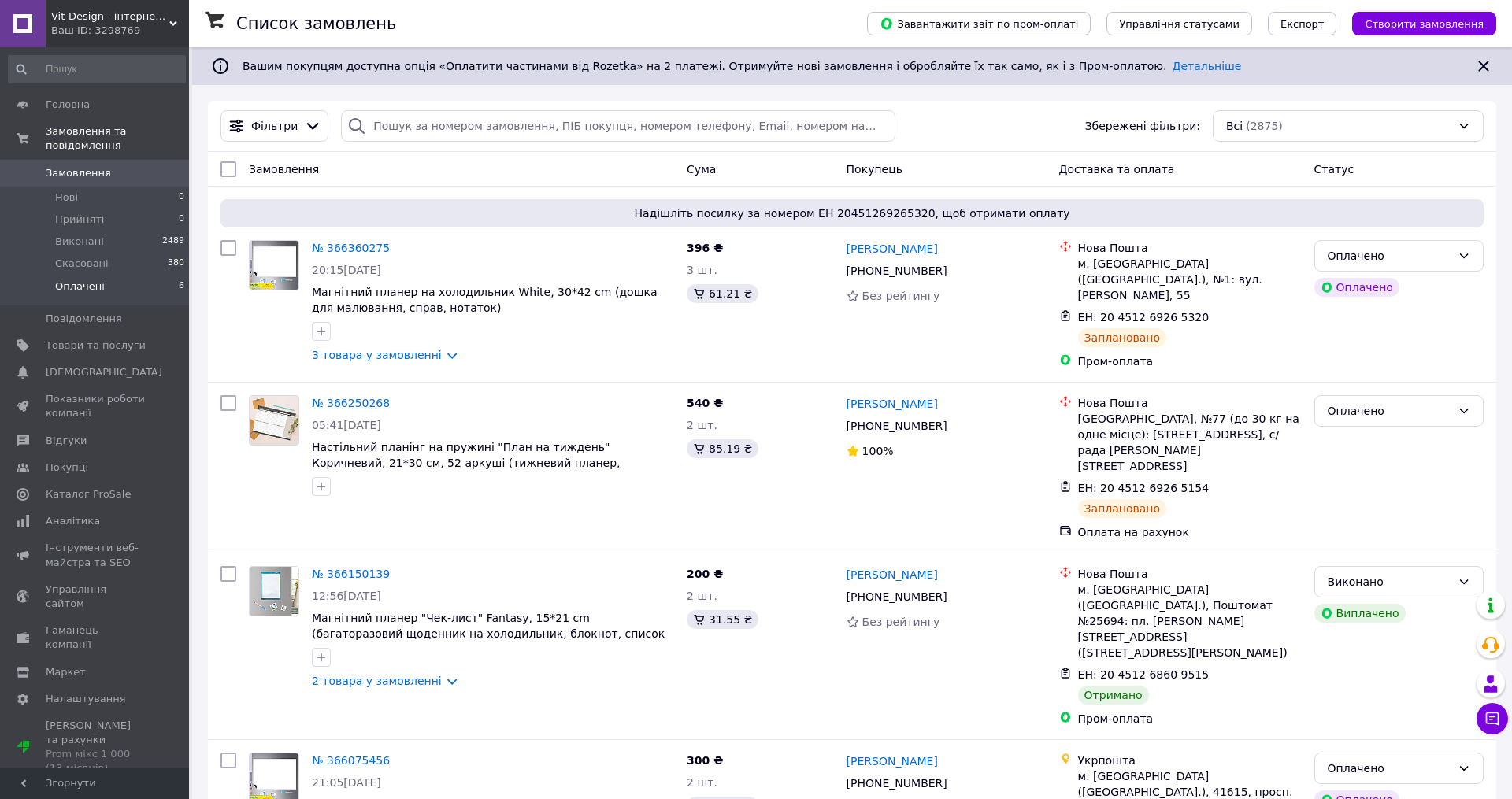
click at [69, 286] on span "Оплачені" at bounding box center [80, 286] width 50 height 14
